Goal: Book appointment/travel/reservation

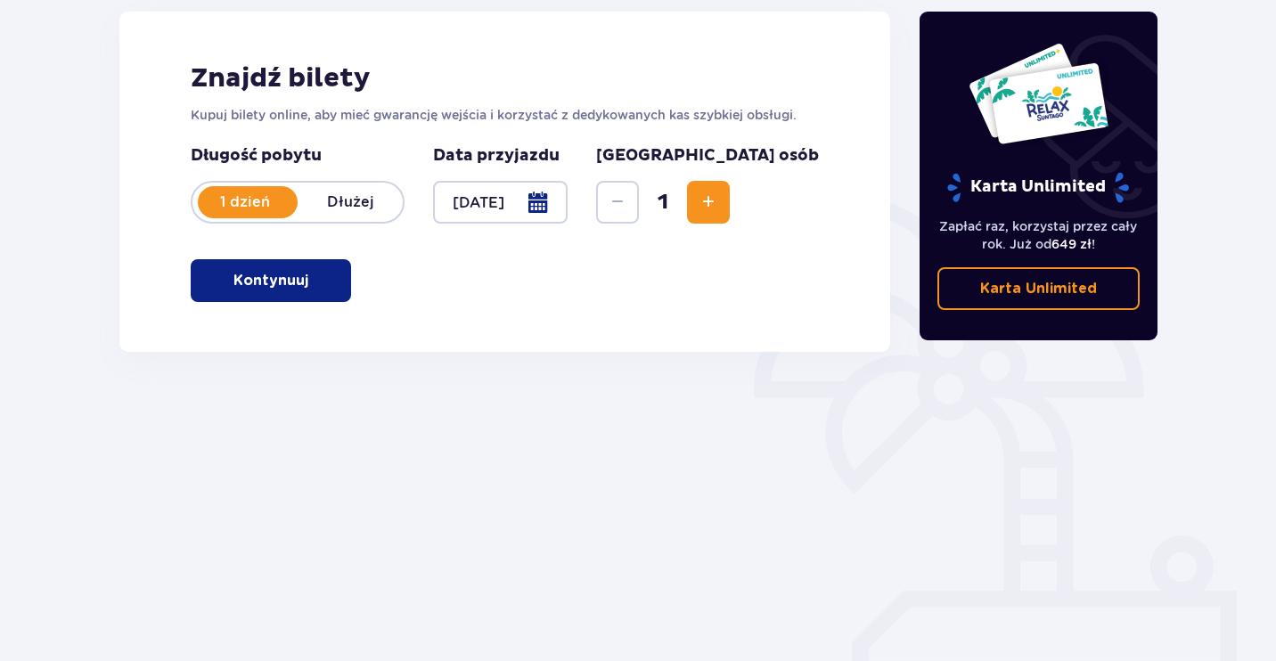
scroll to position [247, 0]
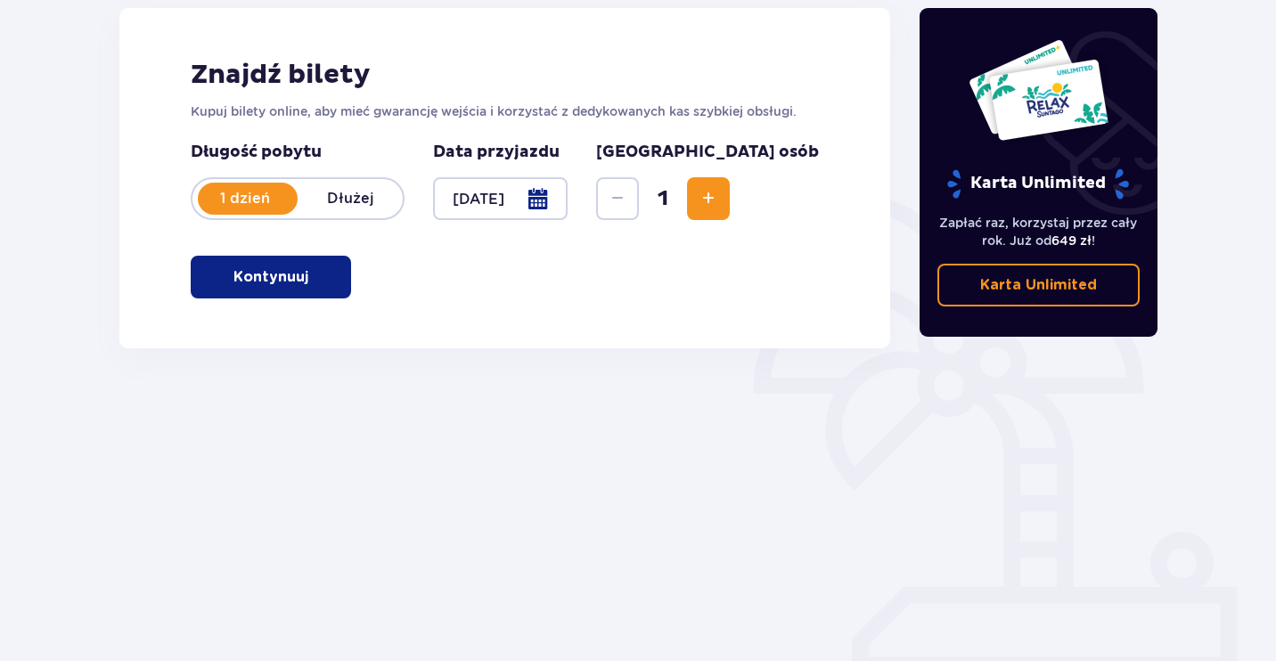
click at [289, 283] on p "Kontynuuj" at bounding box center [270, 277] width 75 height 20
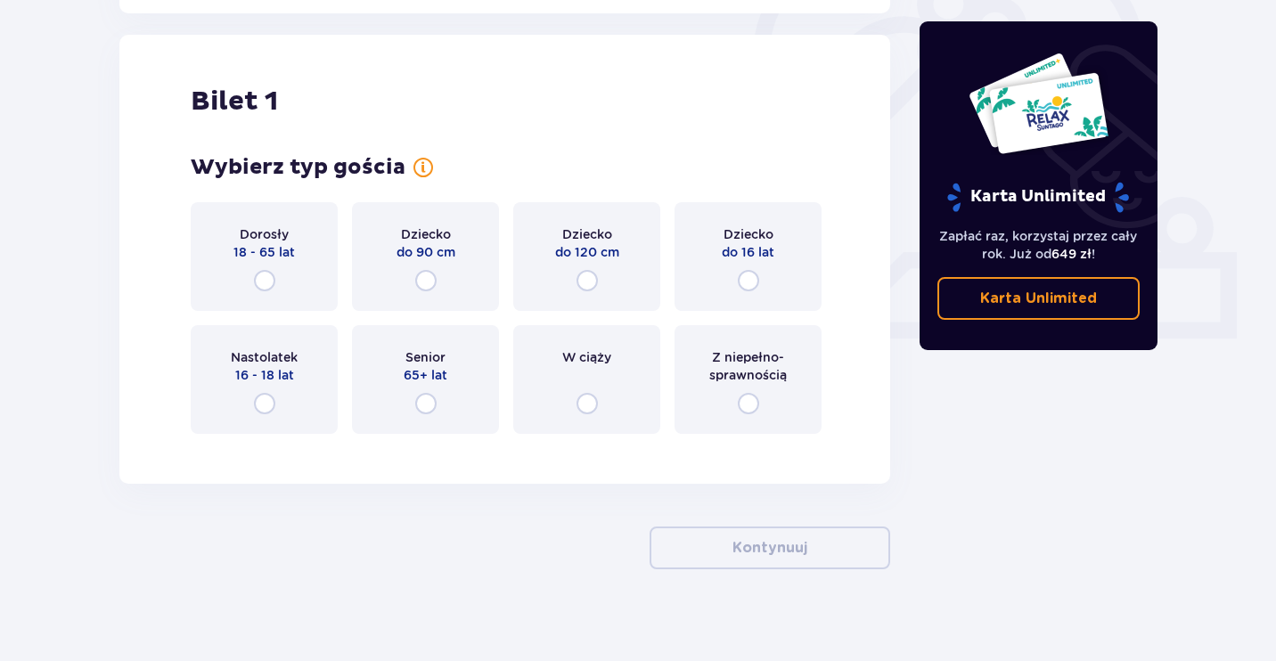
scroll to position [595, 0]
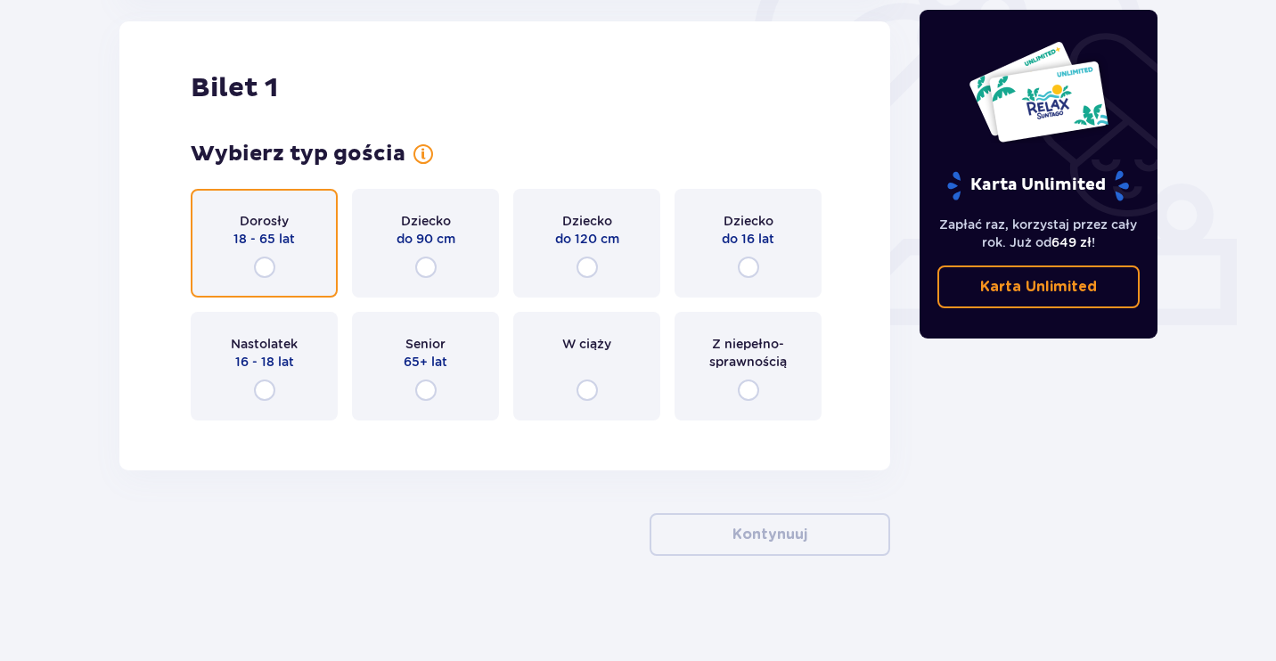
click at [263, 265] on input "radio" at bounding box center [264, 267] width 21 height 21
radio input "true"
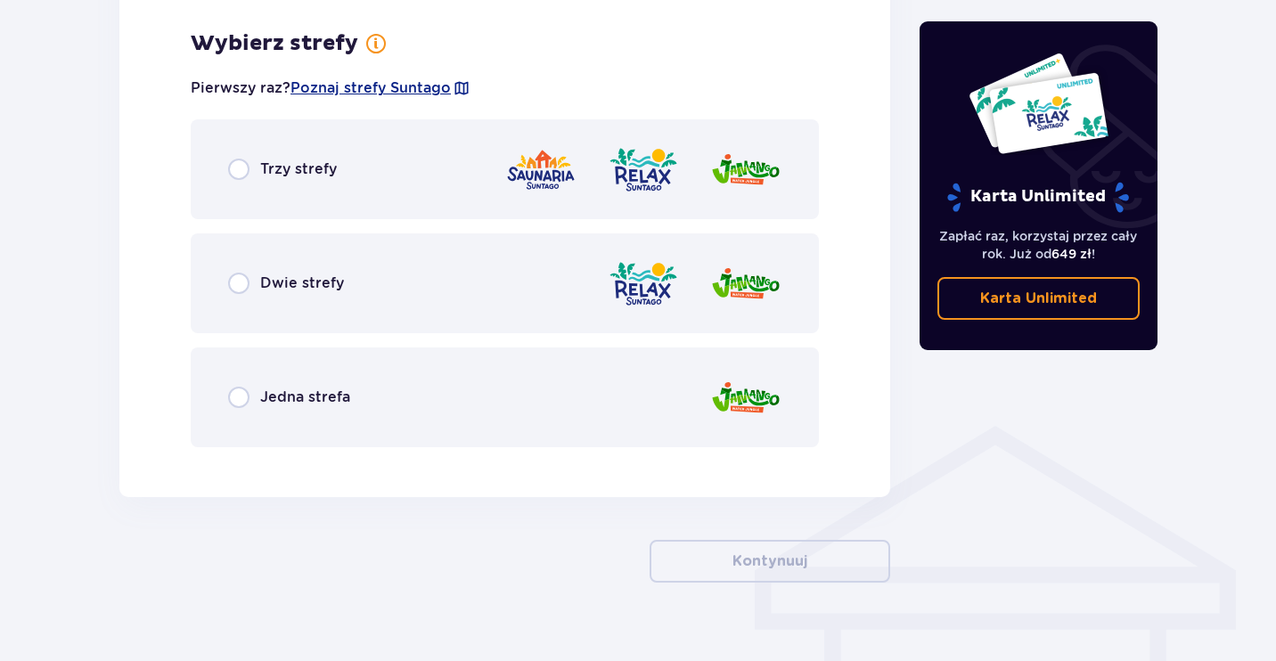
scroll to position [1030, 0]
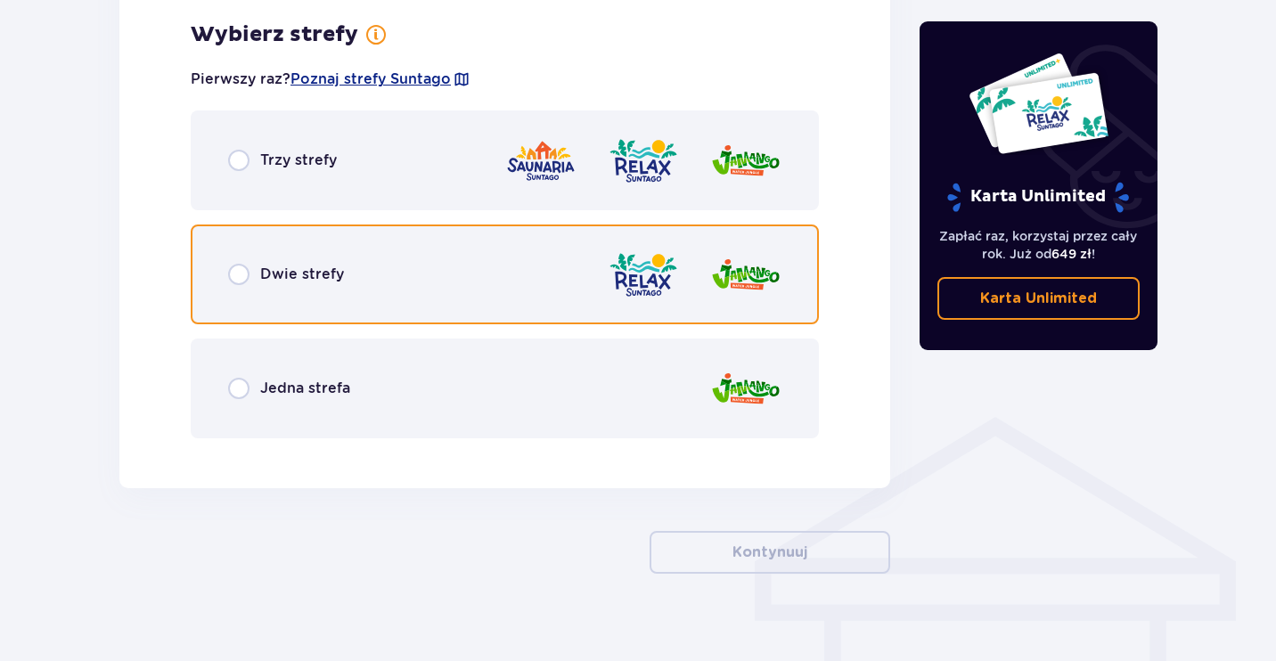
click at [235, 271] on input "radio" at bounding box center [238, 274] width 21 height 21
radio input "true"
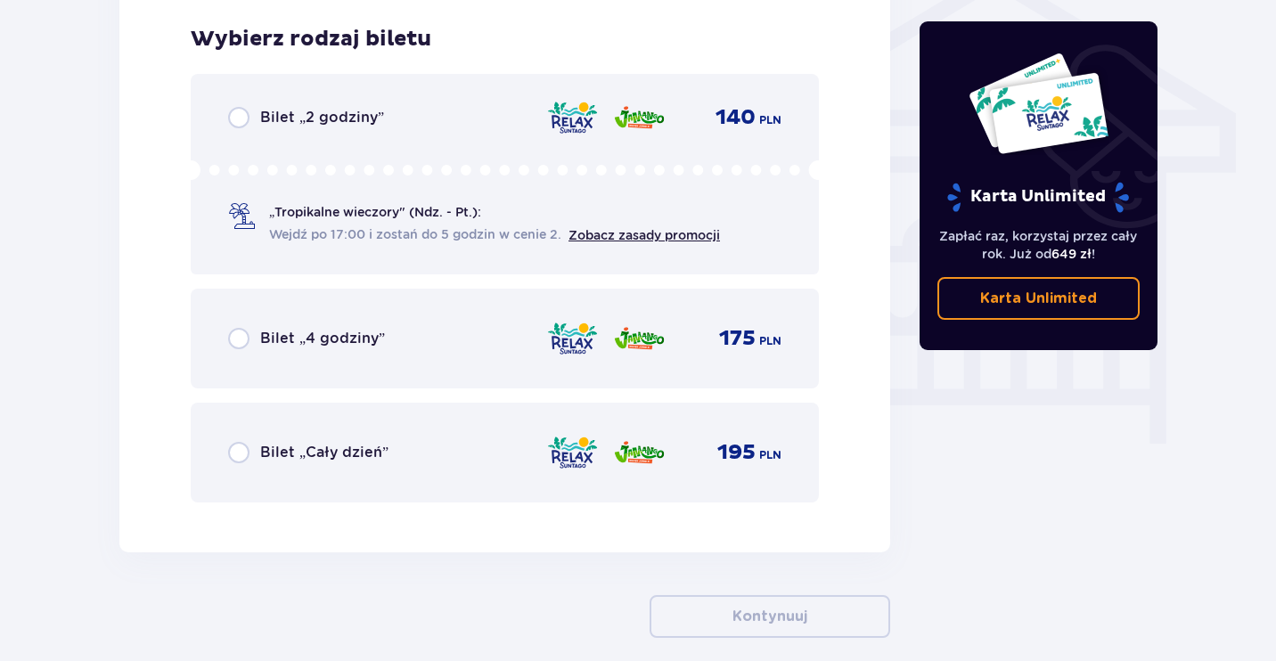
scroll to position [1448, 0]
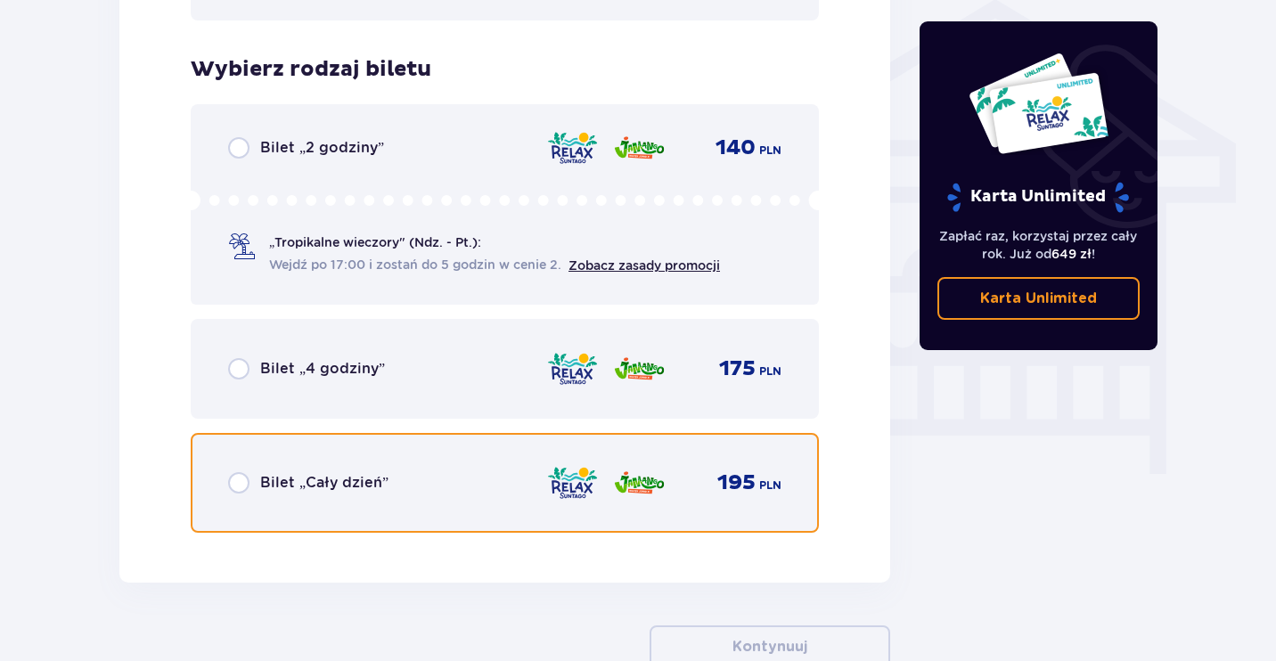
click at [239, 479] on input "radio" at bounding box center [238, 482] width 21 height 21
radio input "true"
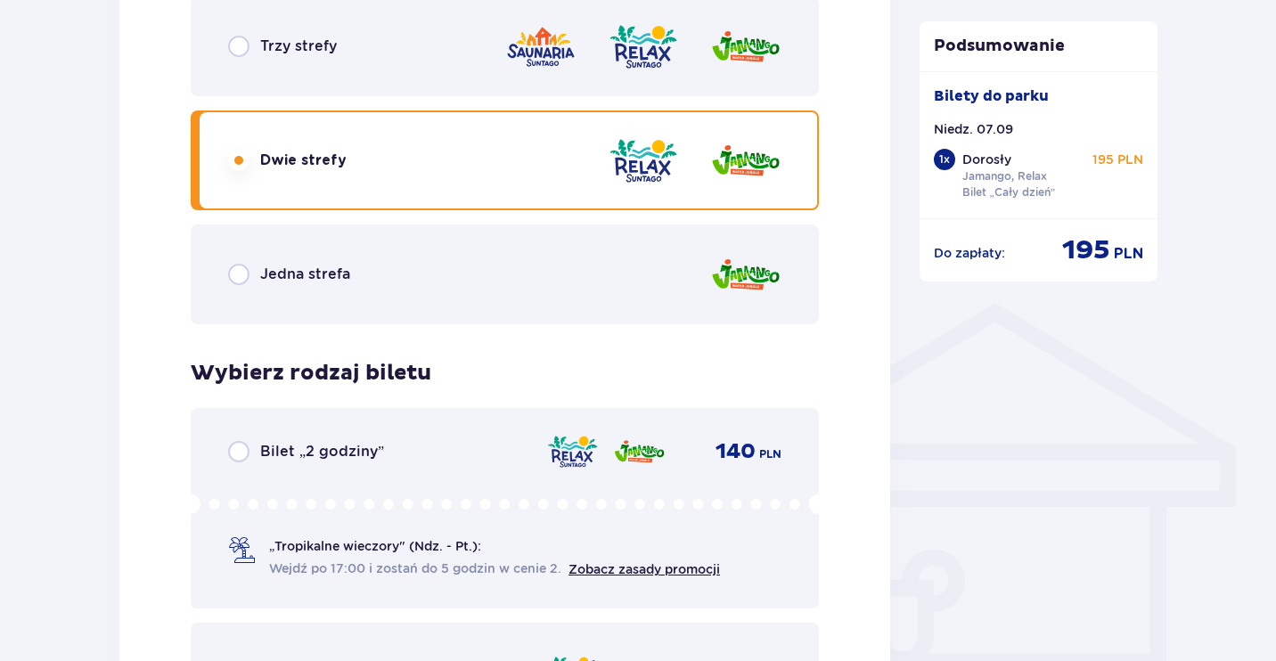
scroll to position [1143, 0]
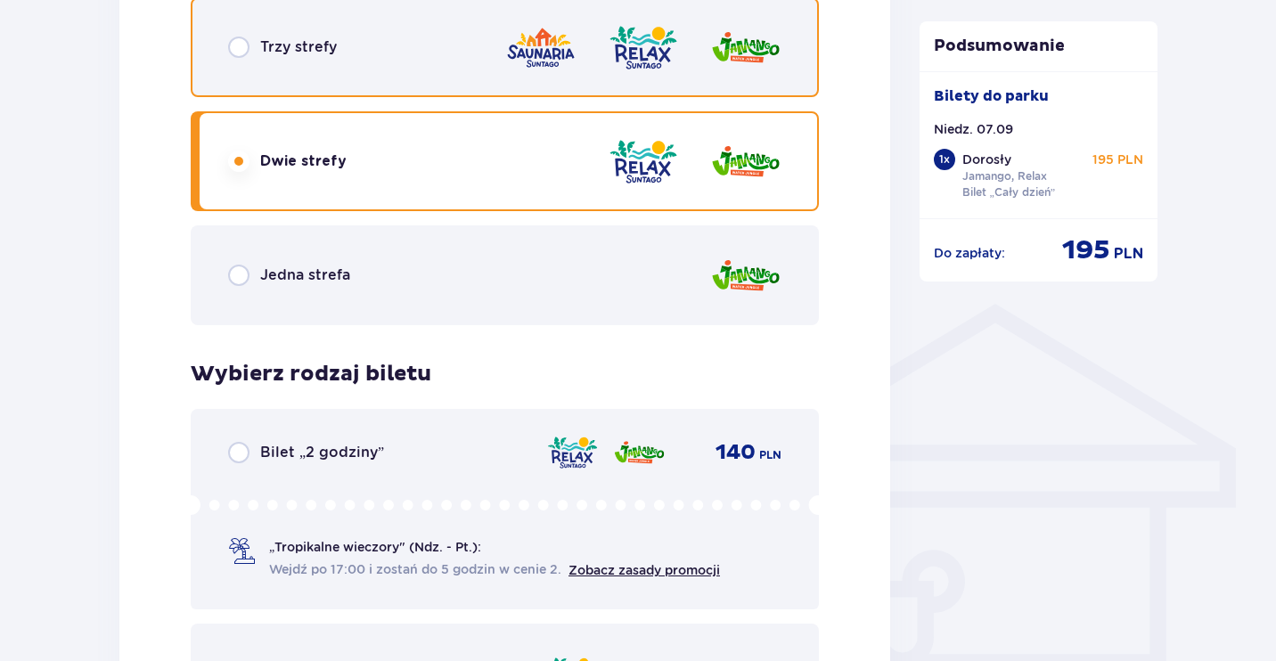
click at [243, 46] on input "radio" at bounding box center [238, 47] width 21 height 21
radio input "true"
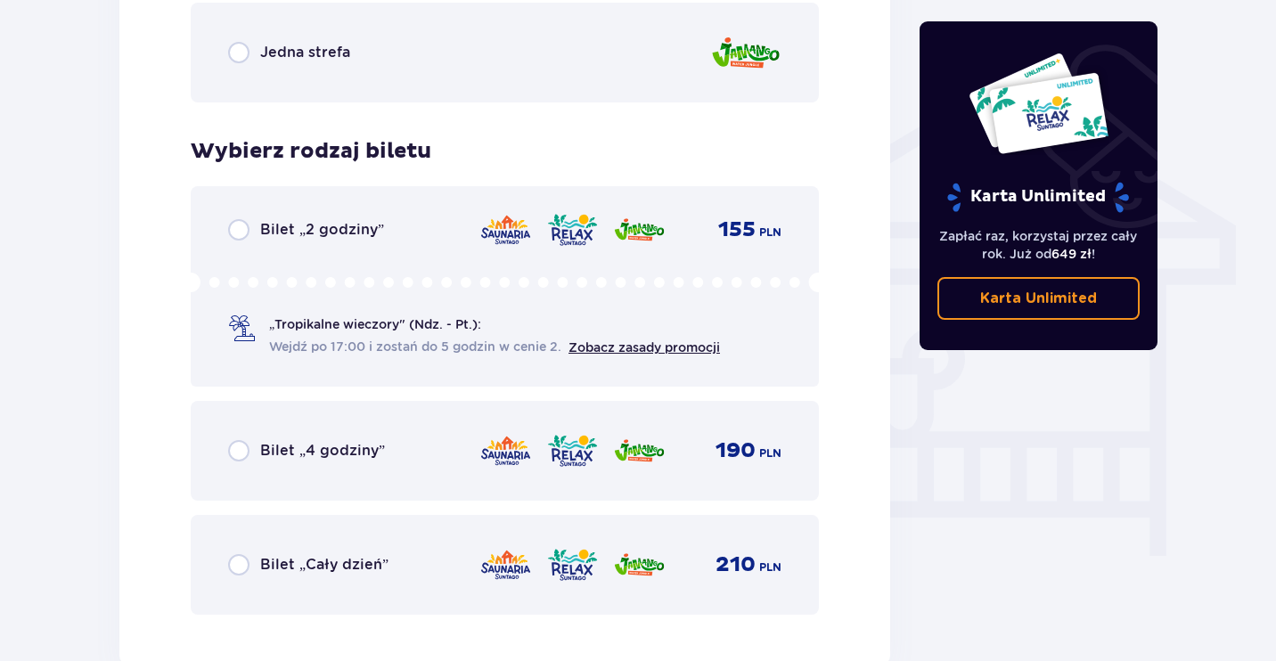
scroll to position [1482, 0]
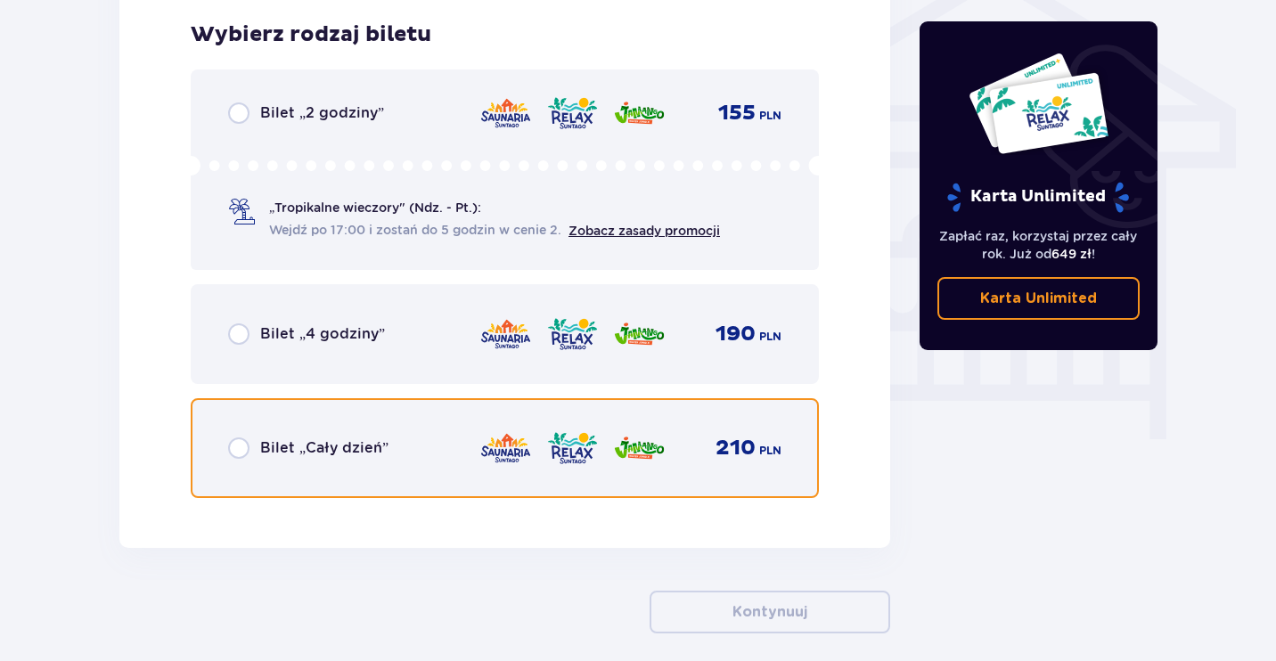
click at [241, 449] on input "radio" at bounding box center [238, 447] width 21 height 21
radio input "true"
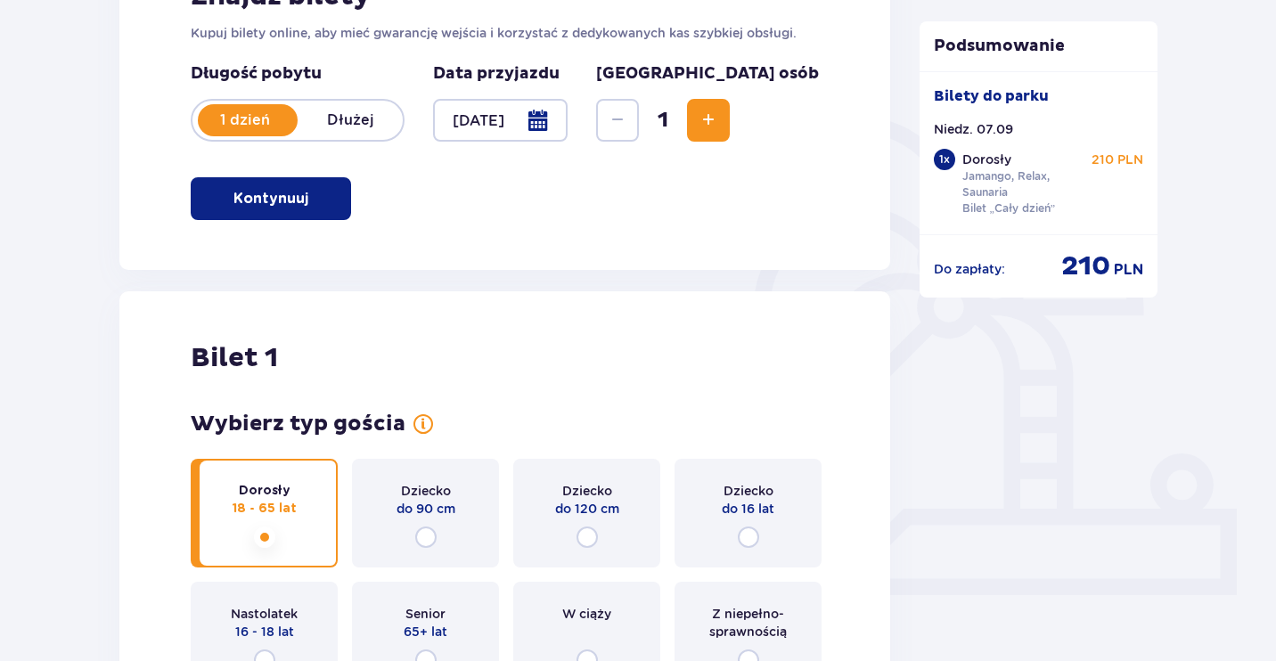
scroll to position [166, 0]
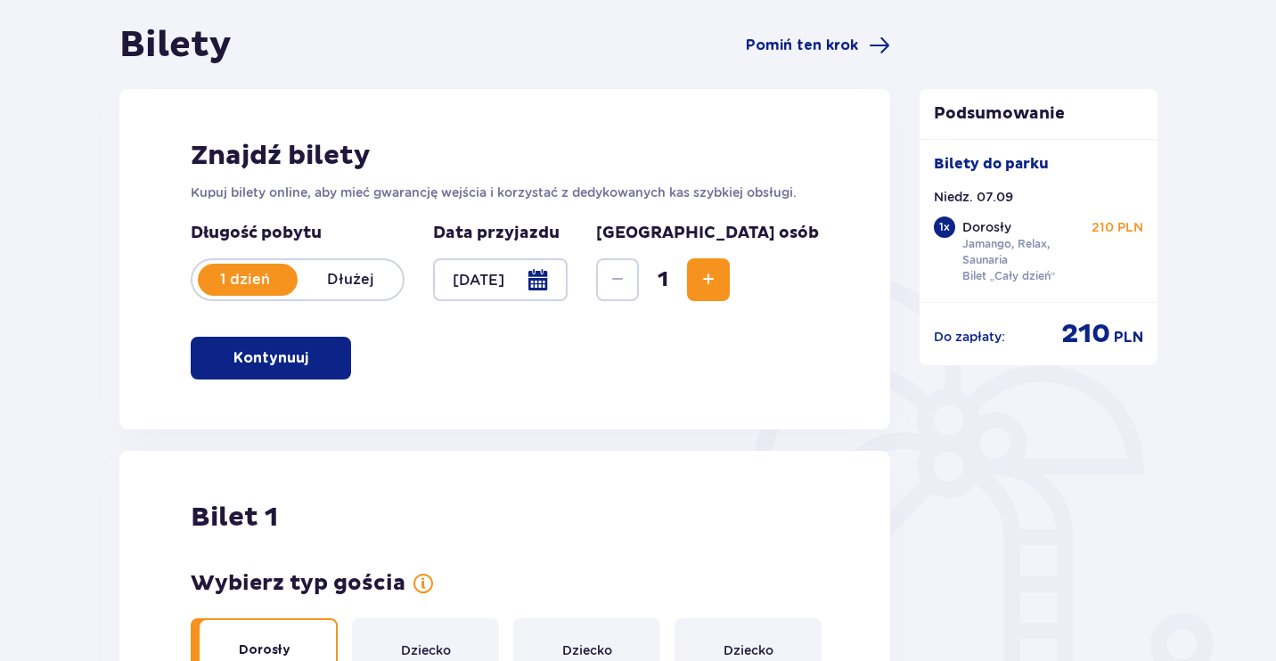
click at [567, 283] on div at bounding box center [500, 279] width 135 height 43
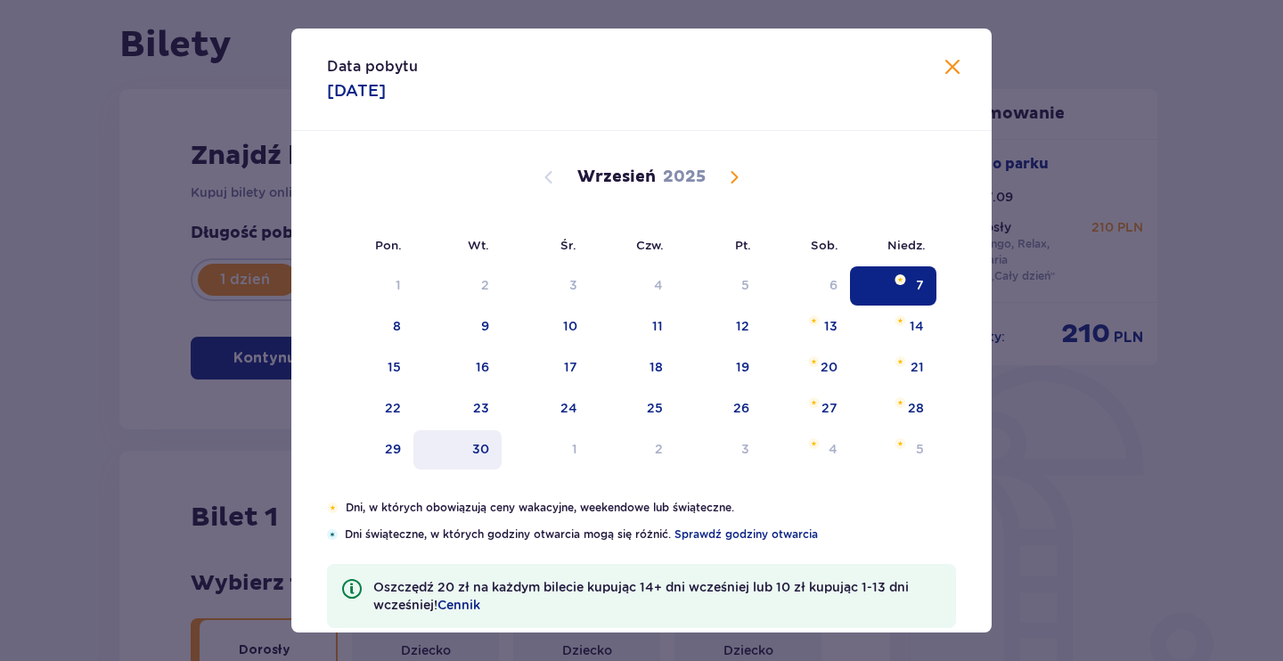
click at [486, 456] on div "30" at bounding box center [480, 449] width 17 height 18
click at [477, 448] on div "30" at bounding box center [480, 449] width 17 height 18
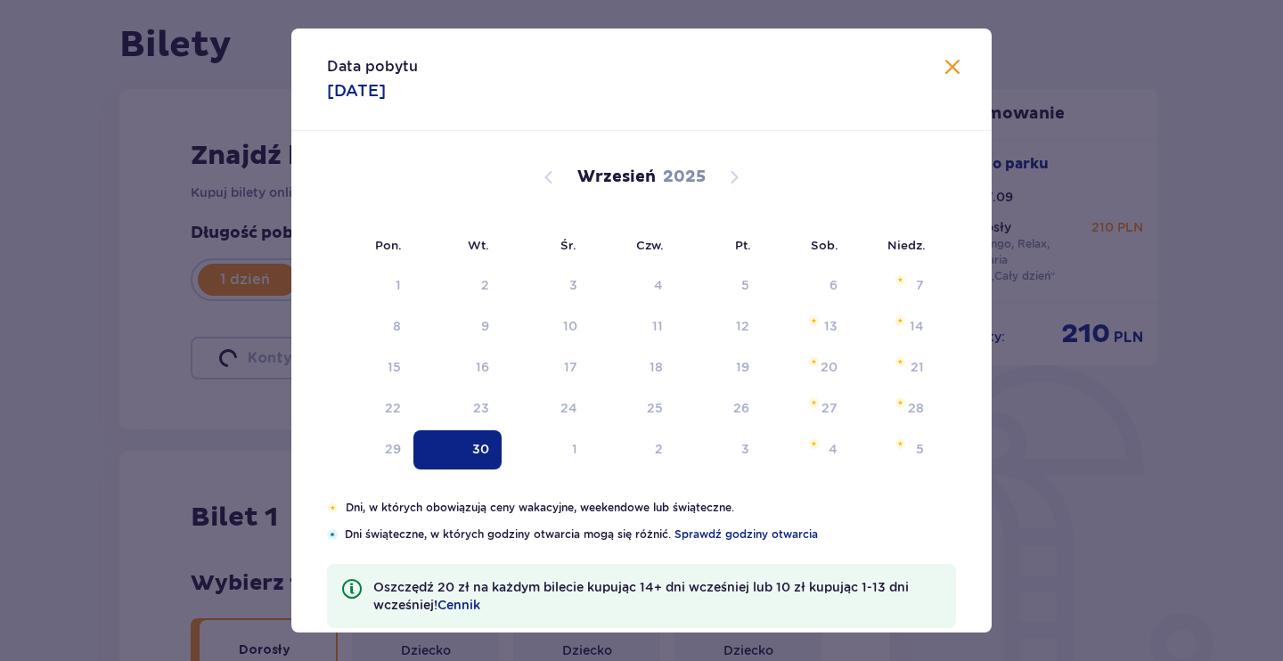
type input "30.09.25"
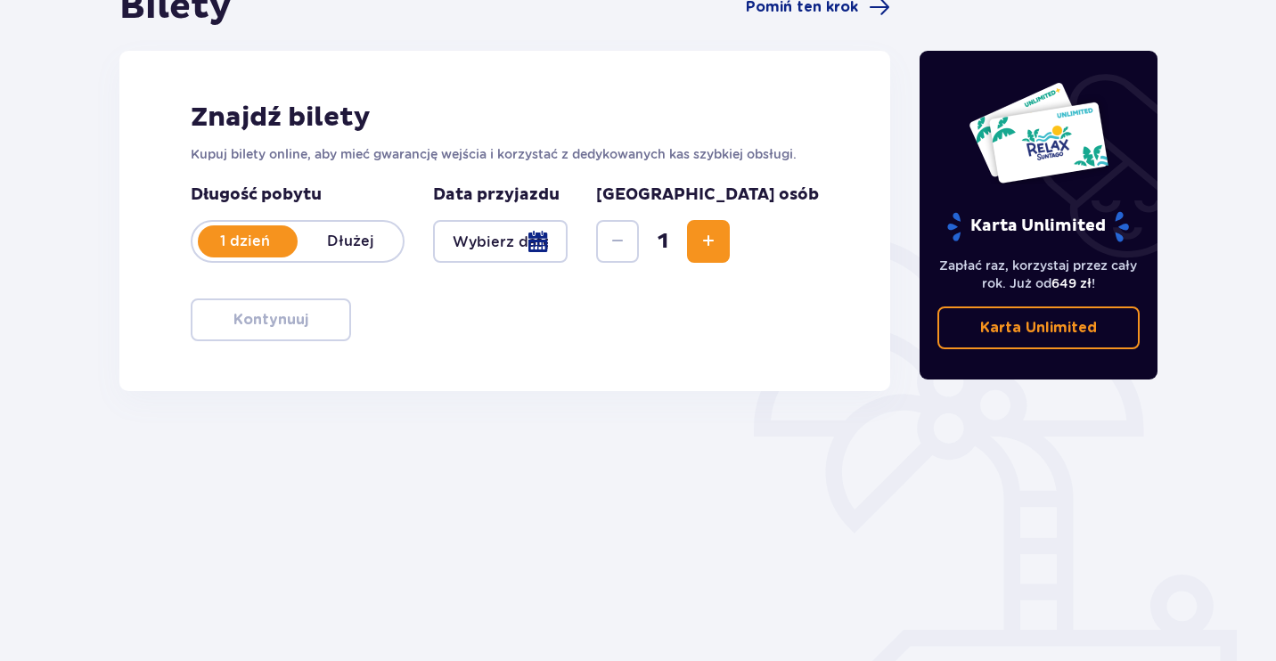
scroll to position [247, 0]
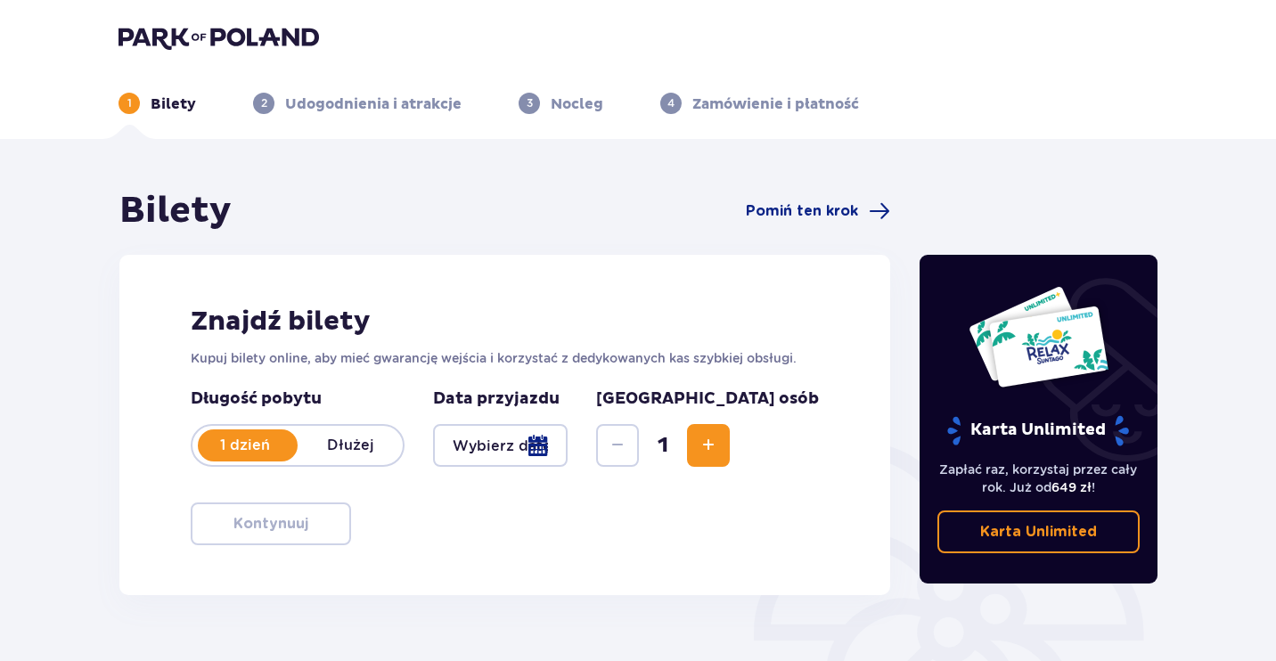
click at [559, 450] on div at bounding box center [500, 445] width 135 height 43
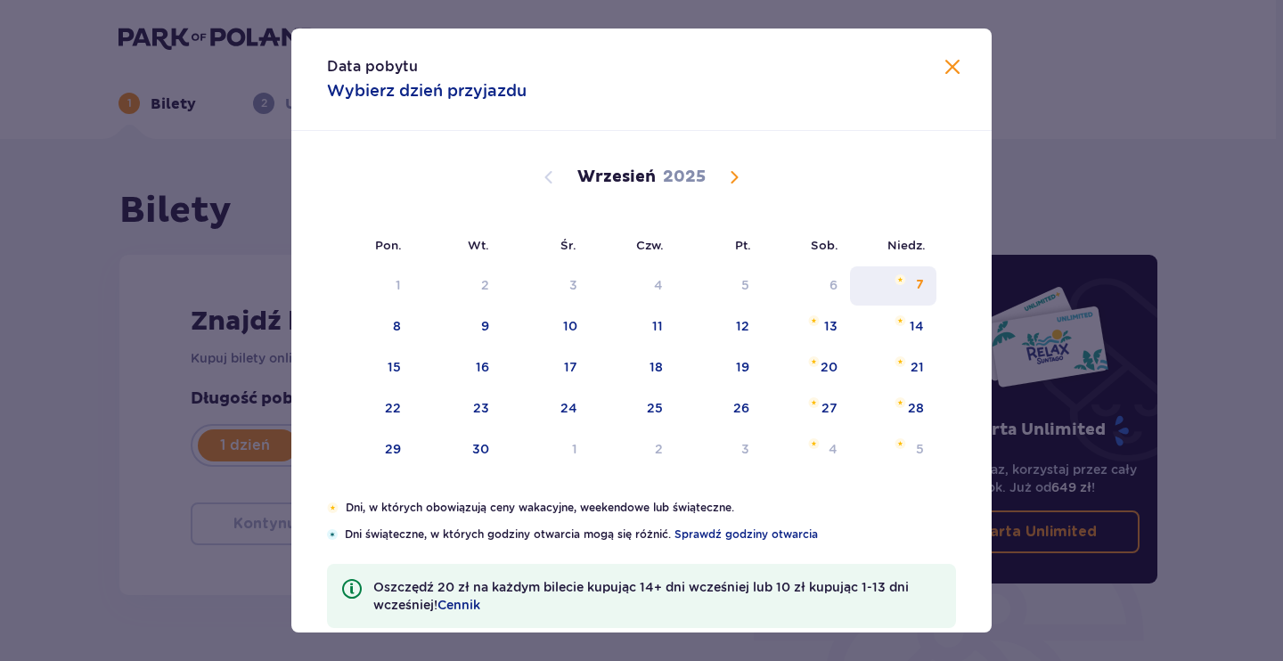
click at [916, 283] on div "7" at bounding box center [920, 285] width 8 height 18
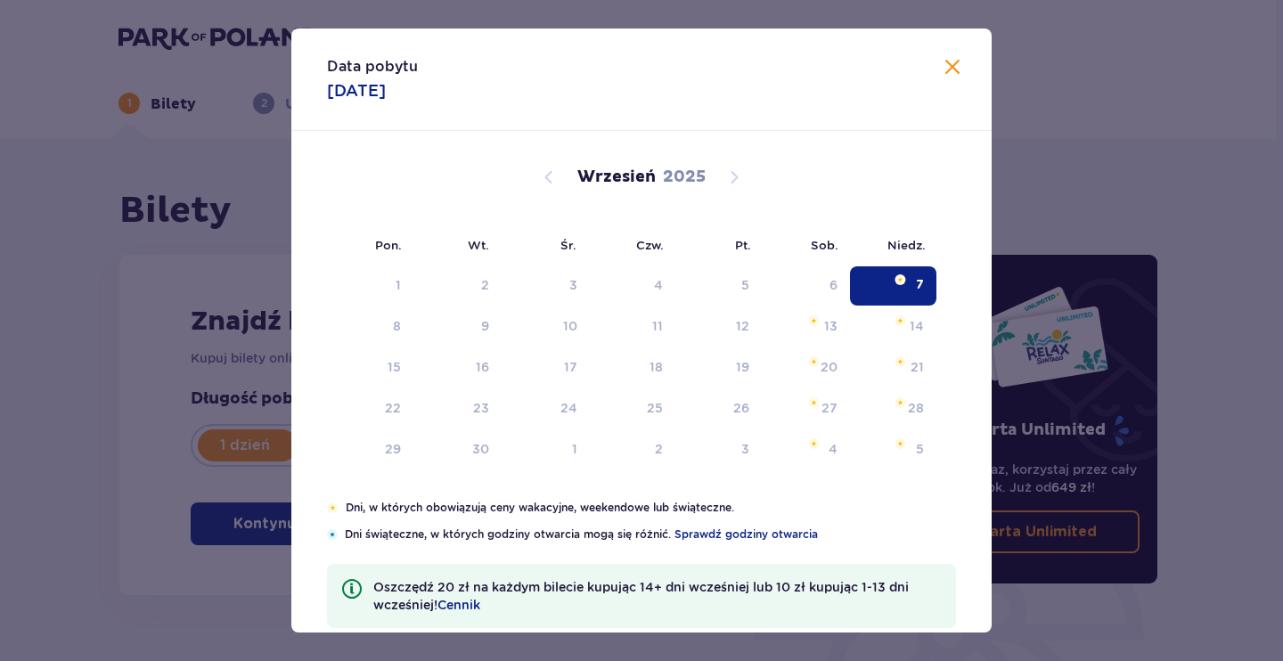
type input "[DATE]"
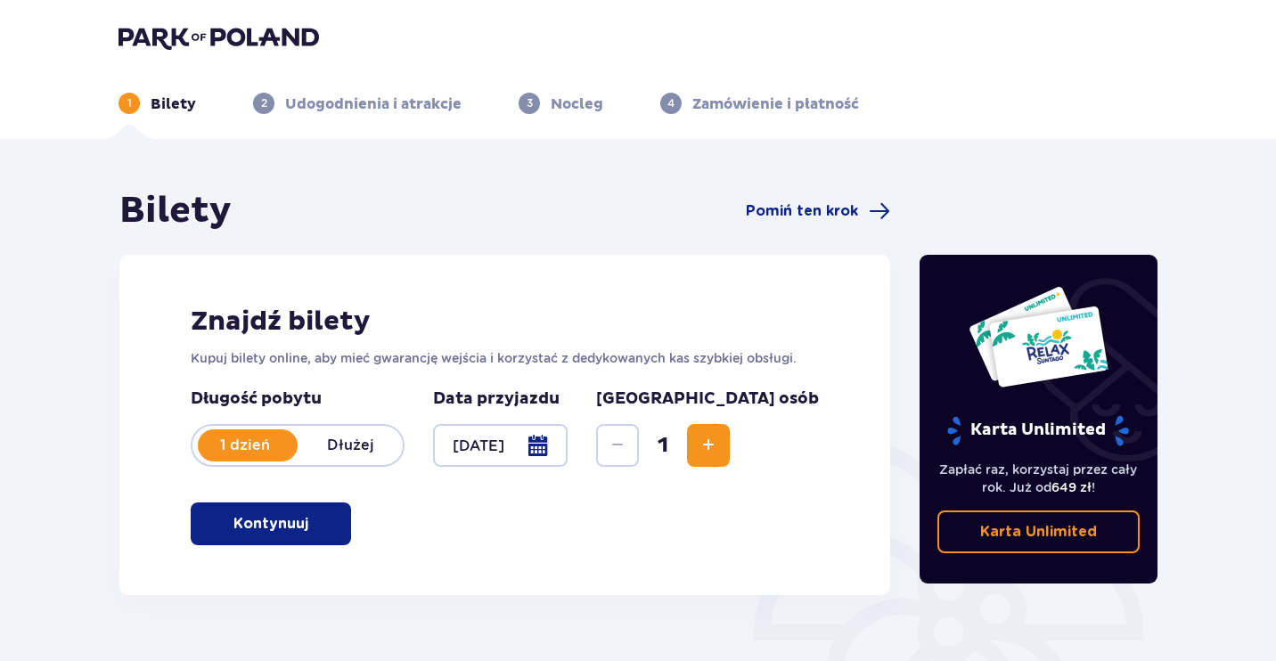
click at [312, 524] on span "button" at bounding box center [311, 523] width 21 height 21
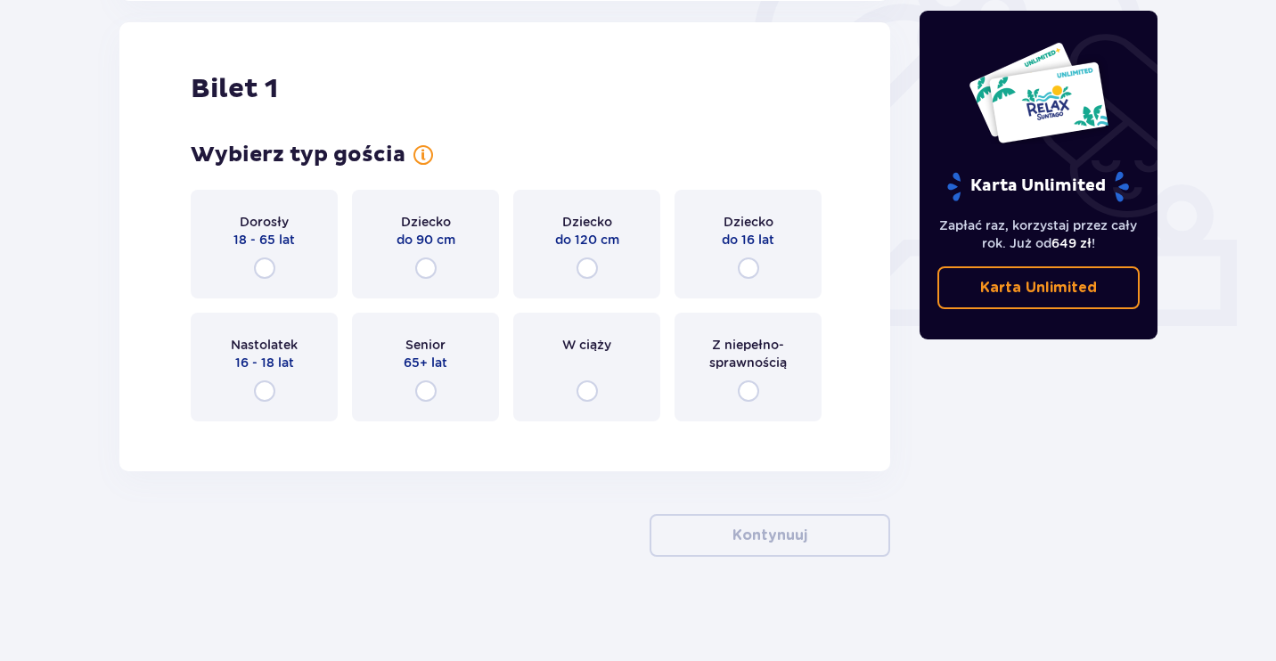
scroll to position [595, 0]
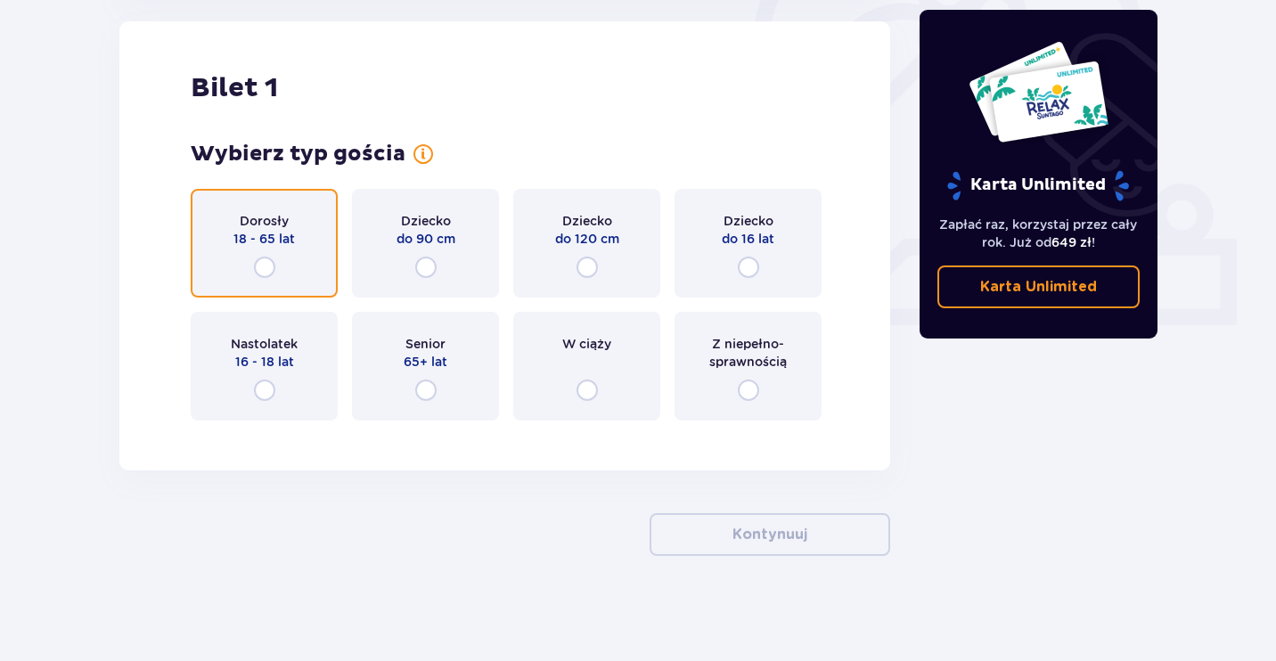
click at [270, 273] on input "radio" at bounding box center [264, 267] width 21 height 21
radio input "true"
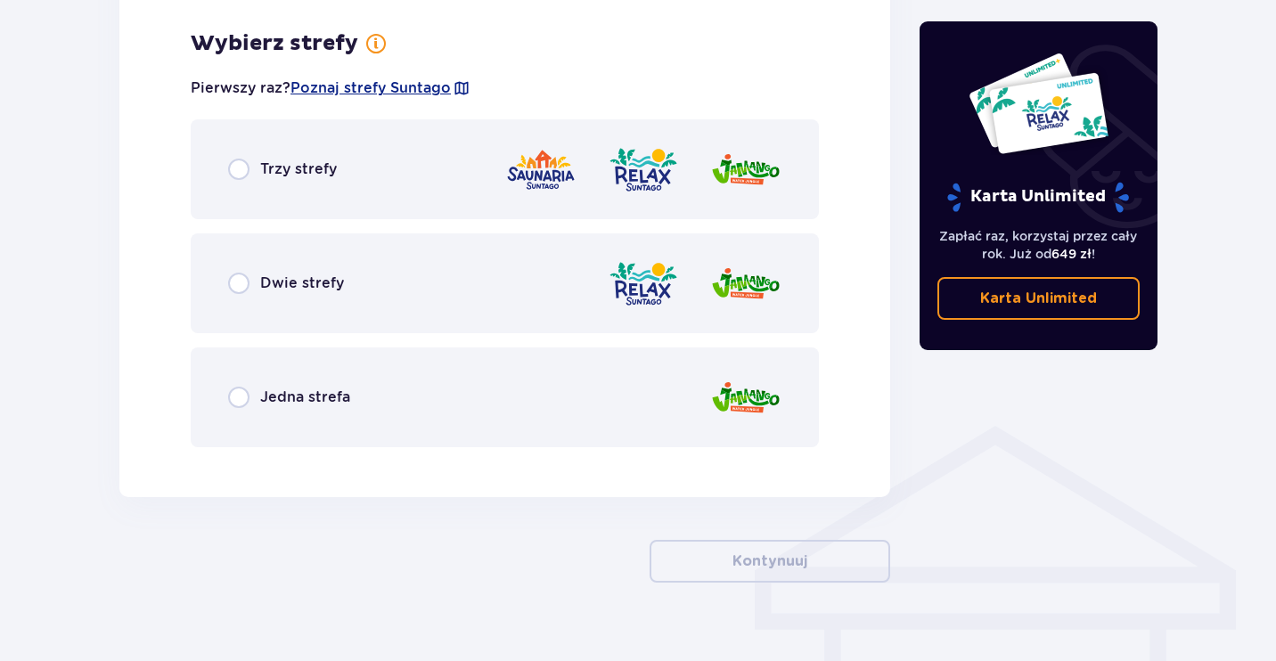
scroll to position [1030, 0]
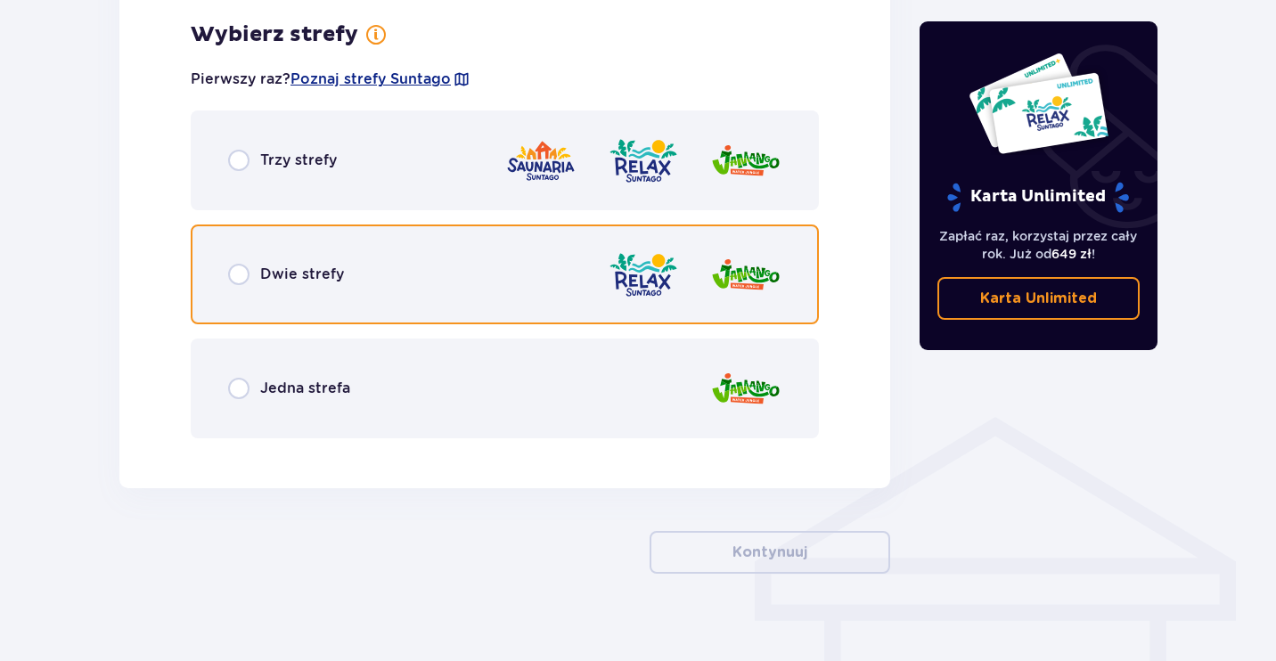
click at [241, 273] on input "radio" at bounding box center [238, 274] width 21 height 21
radio input "true"
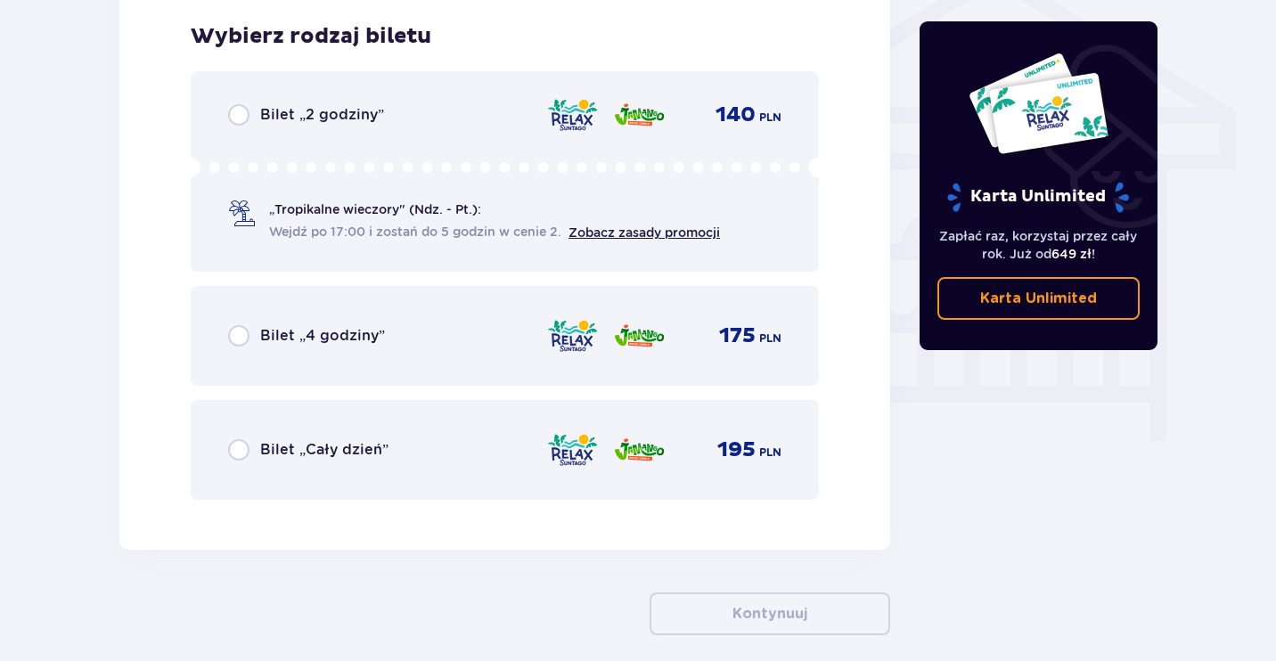
scroll to position [1482, 0]
